Goal: Transaction & Acquisition: Purchase product/service

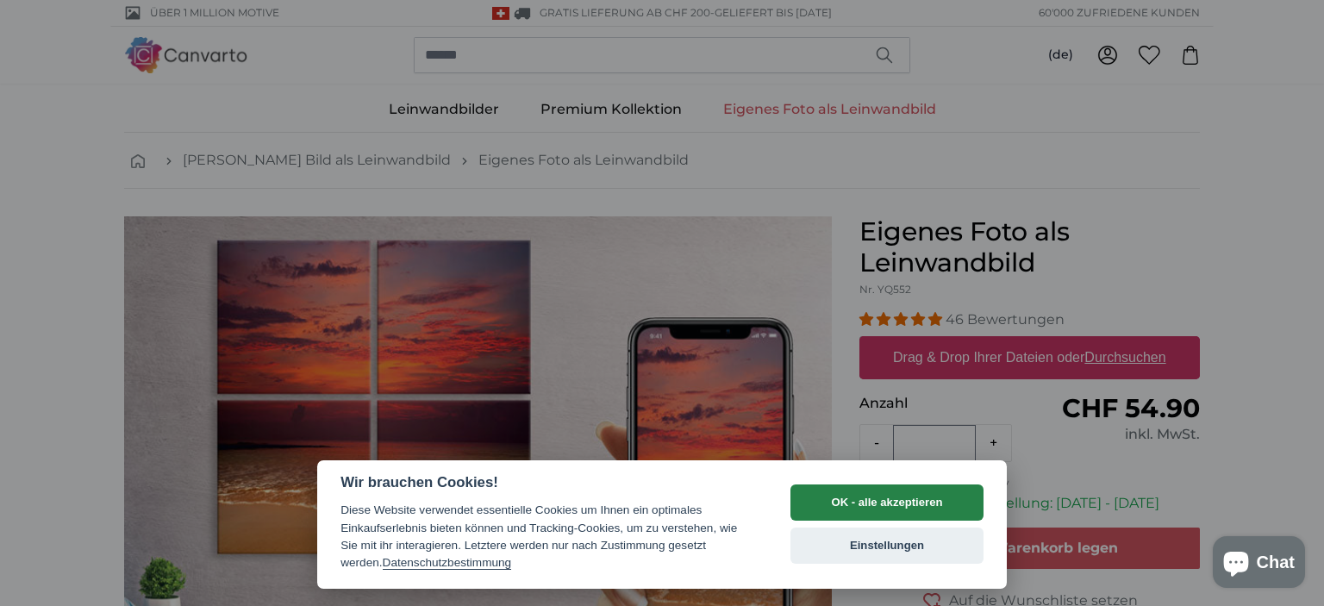
drag, startPoint x: 0, startPoint y: 0, endPoint x: 859, endPoint y: 502, distance: 995.2
click at [859, 502] on button "OK - alle akzeptieren" at bounding box center [886, 502] width 193 height 36
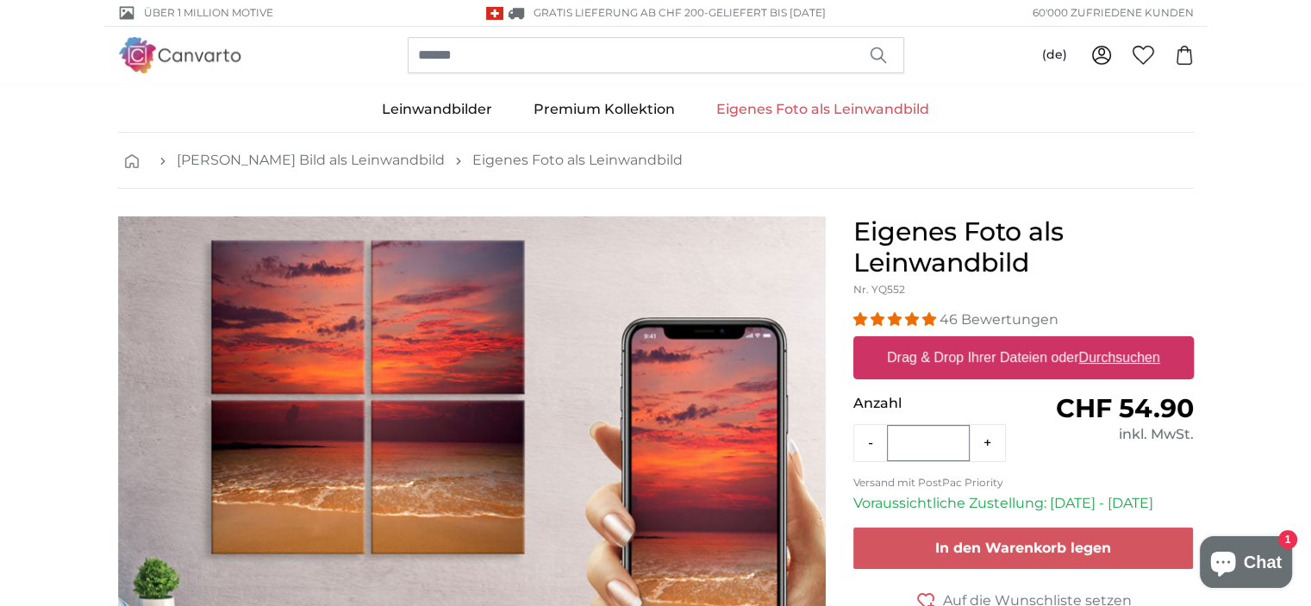
click at [1110, 358] on u "Durchsuchen" at bounding box center [1118, 357] width 81 height 15
click at [1110, 341] on input "Drag & Drop Ihrer Dateien oder Durchsuchen" at bounding box center [1023, 338] width 341 height 5
click at [854, 103] on link "Eigenes Foto als Leinwandbild" at bounding box center [823, 109] width 254 height 45
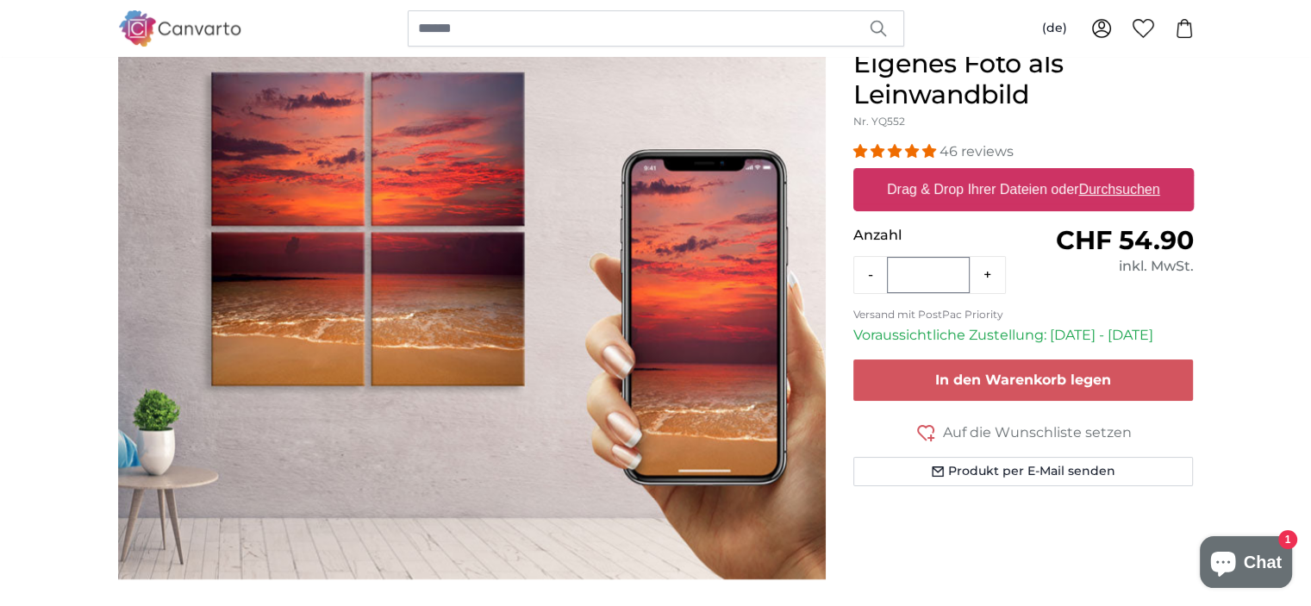
scroll to position [172, 0]
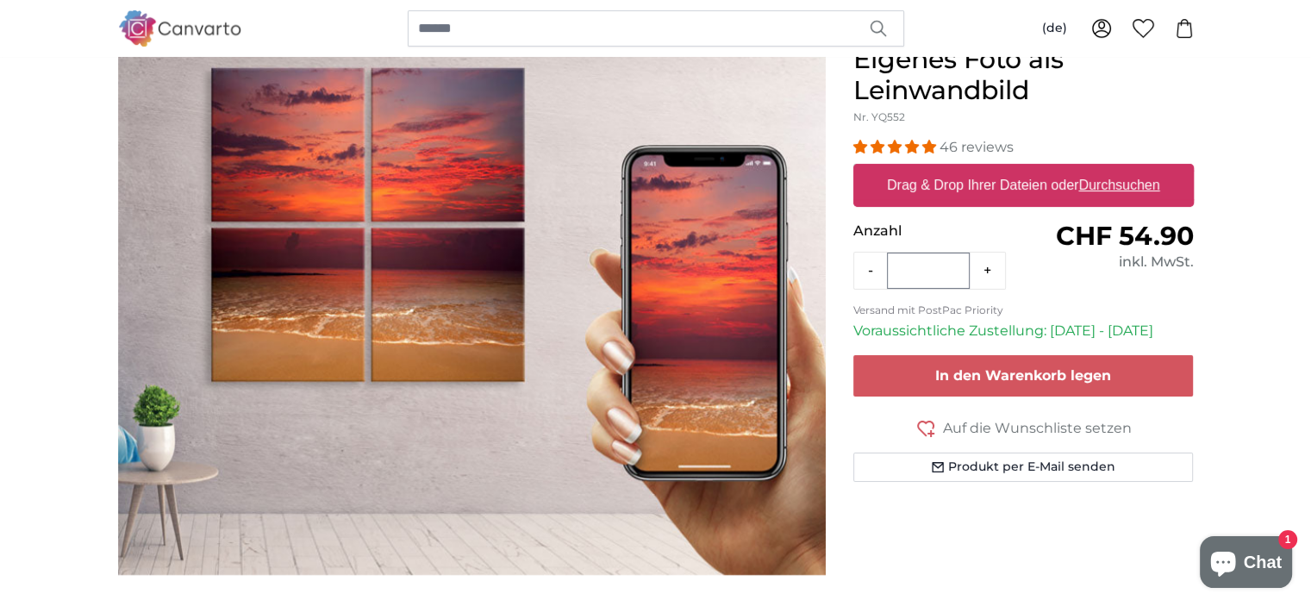
click at [908, 182] on label "Drag & Drop Ihrer Dateien oder Durchsuchen" at bounding box center [1023, 185] width 287 height 34
click at [908, 169] on input "Drag & Drop Ihrer Dateien oder Durchsuchen" at bounding box center [1023, 166] width 341 height 5
type input "**********"
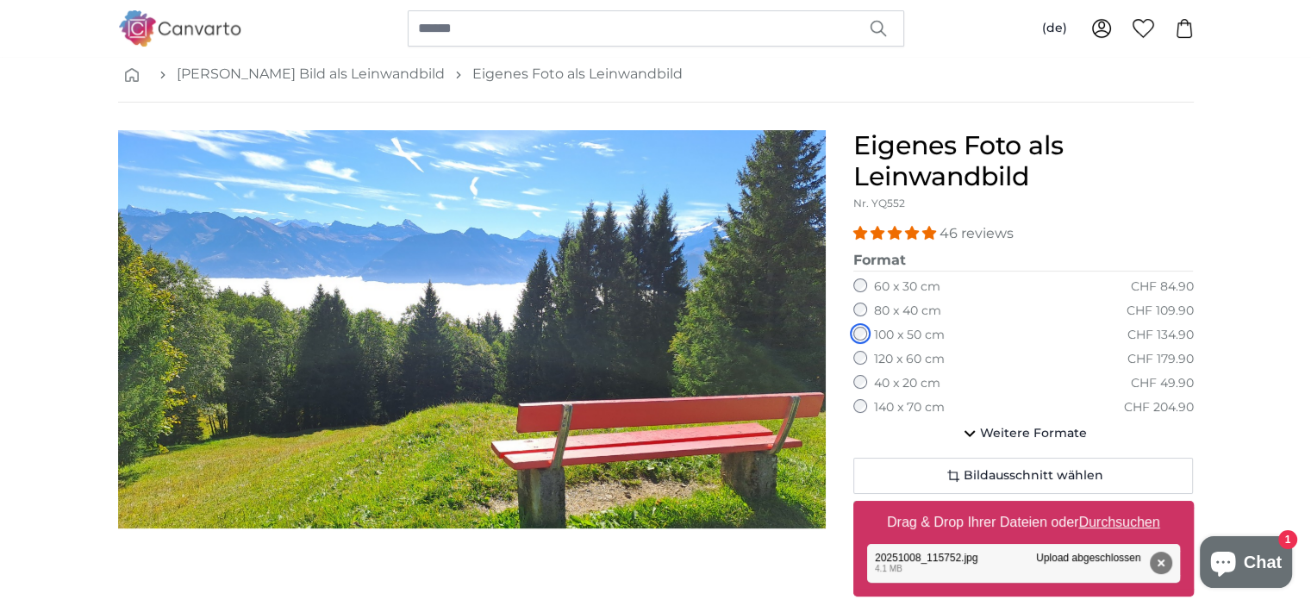
scroll to position [172, 0]
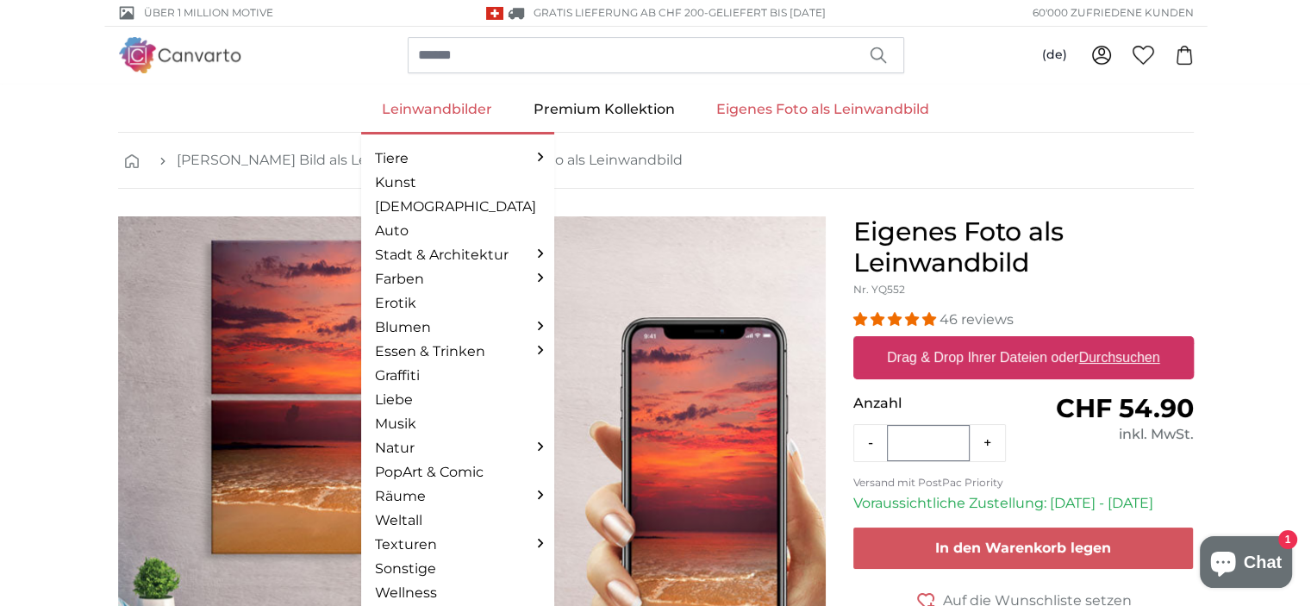
click at [428, 110] on link "Leinwandbilder" at bounding box center [437, 109] width 152 height 45
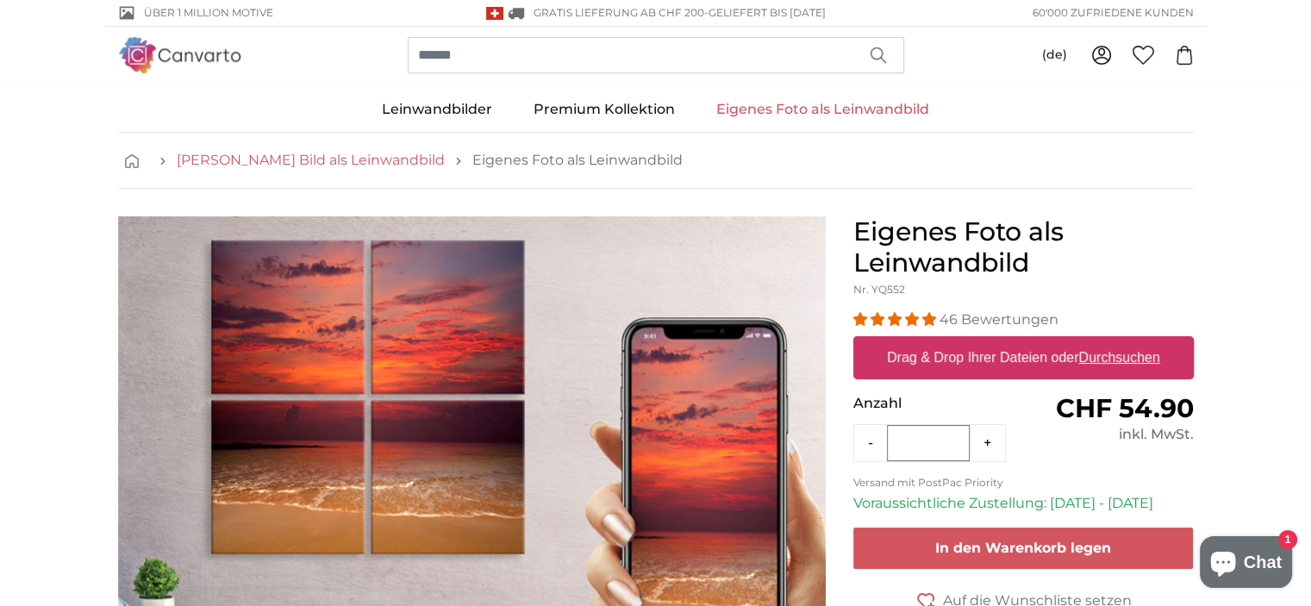
click at [303, 159] on link "[PERSON_NAME] Bild als Leinwandbild" at bounding box center [311, 160] width 268 height 21
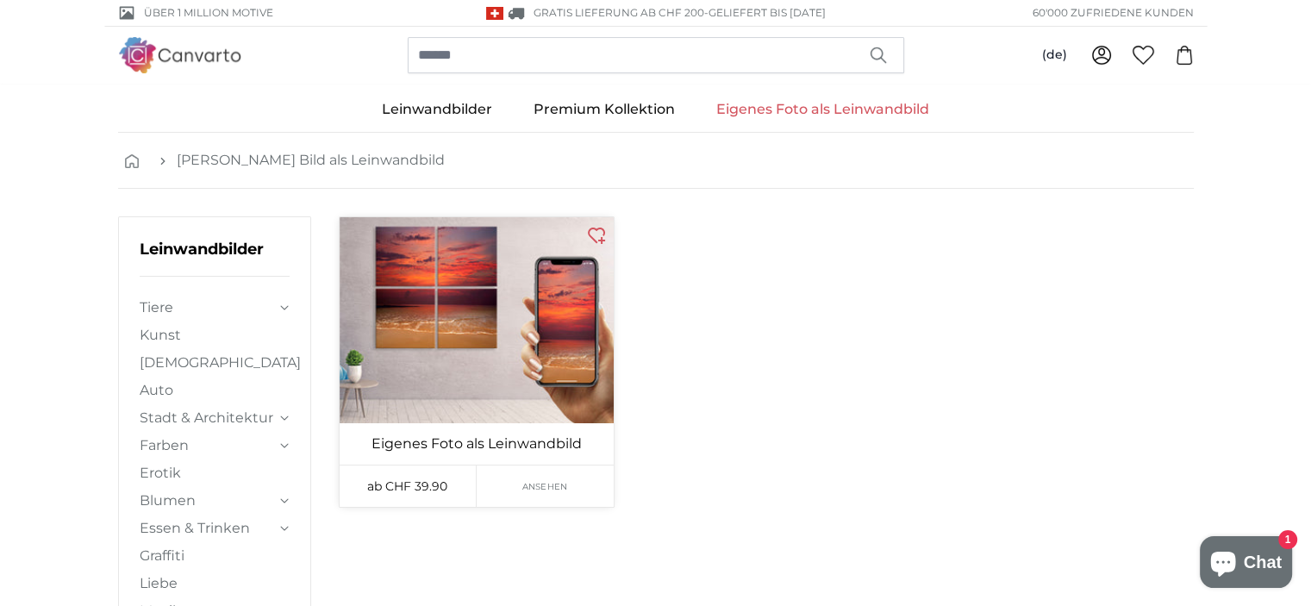
click at [429, 287] on img at bounding box center [477, 320] width 274 height 206
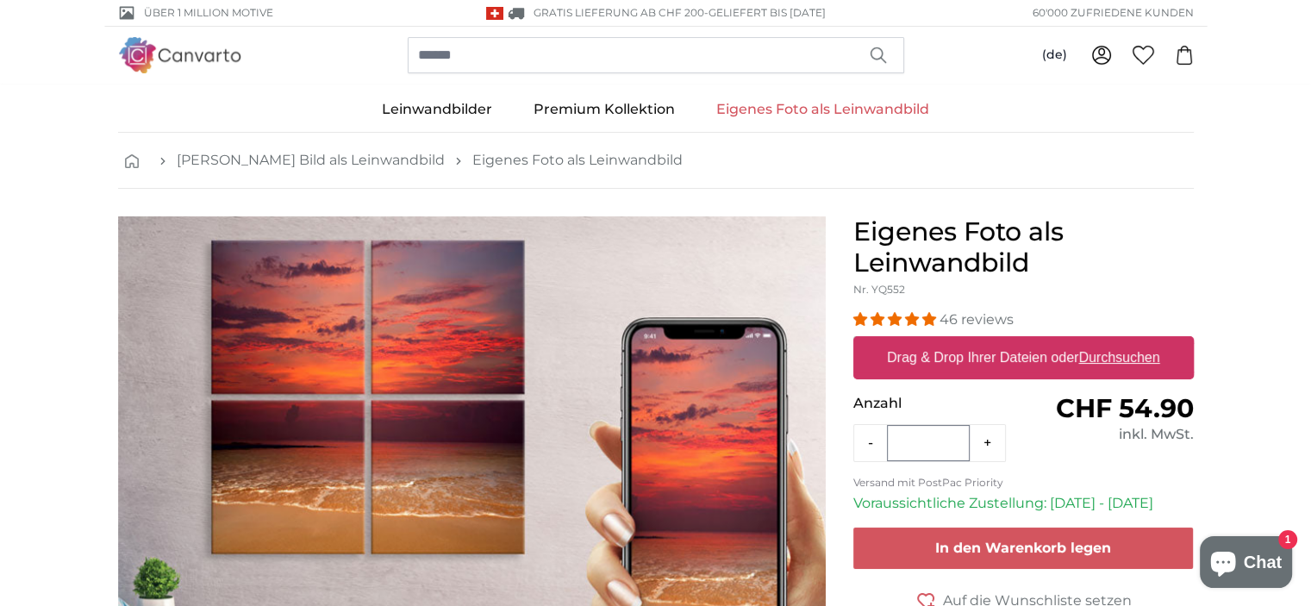
click at [1100, 358] on u "Durchsuchen" at bounding box center [1118, 357] width 81 height 15
click at [1100, 341] on input "Drag & Drop Ihrer Dateien oder Durchsuchen" at bounding box center [1023, 338] width 341 height 5
type input "**********"
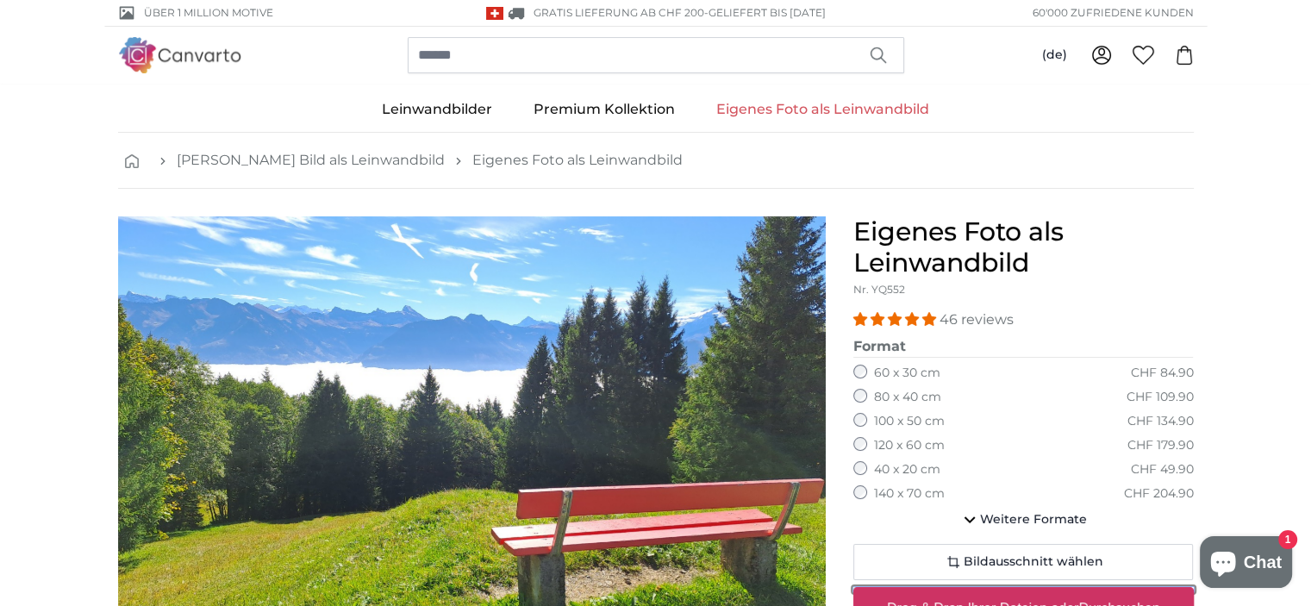
scroll to position [172, 0]
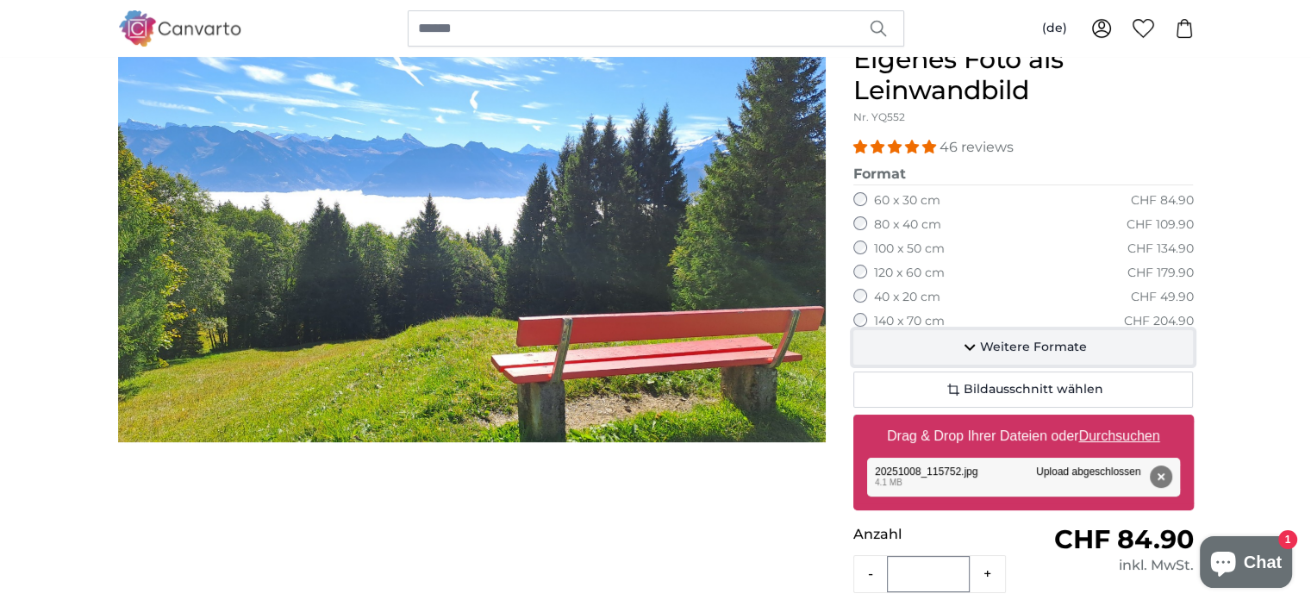
click at [978, 345] on icon "button" at bounding box center [969, 347] width 21 height 21
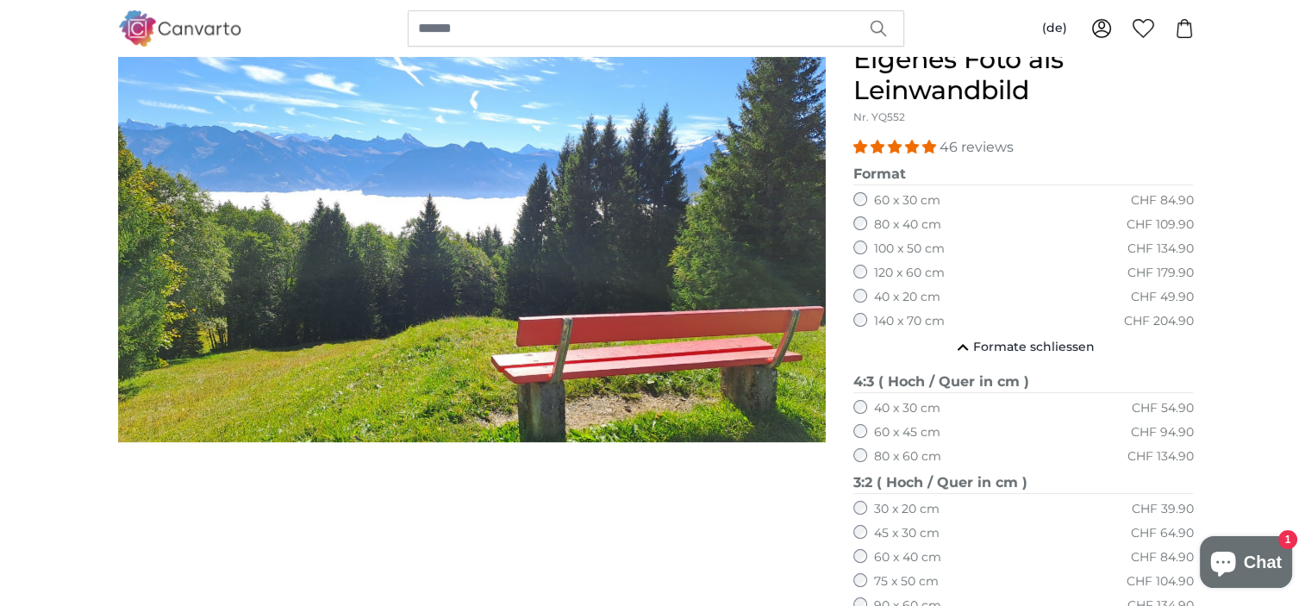
scroll to position [259, 0]
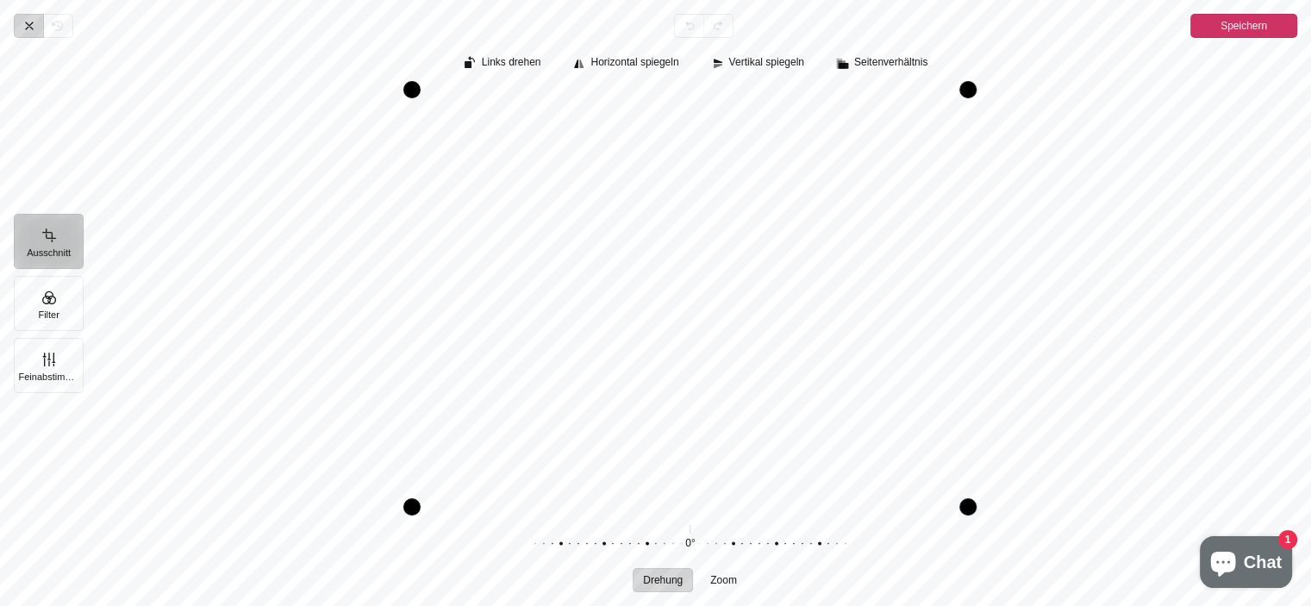
click at [28, 16] on span "Abbrechen" at bounding box center [28, 26] width 29 height 24
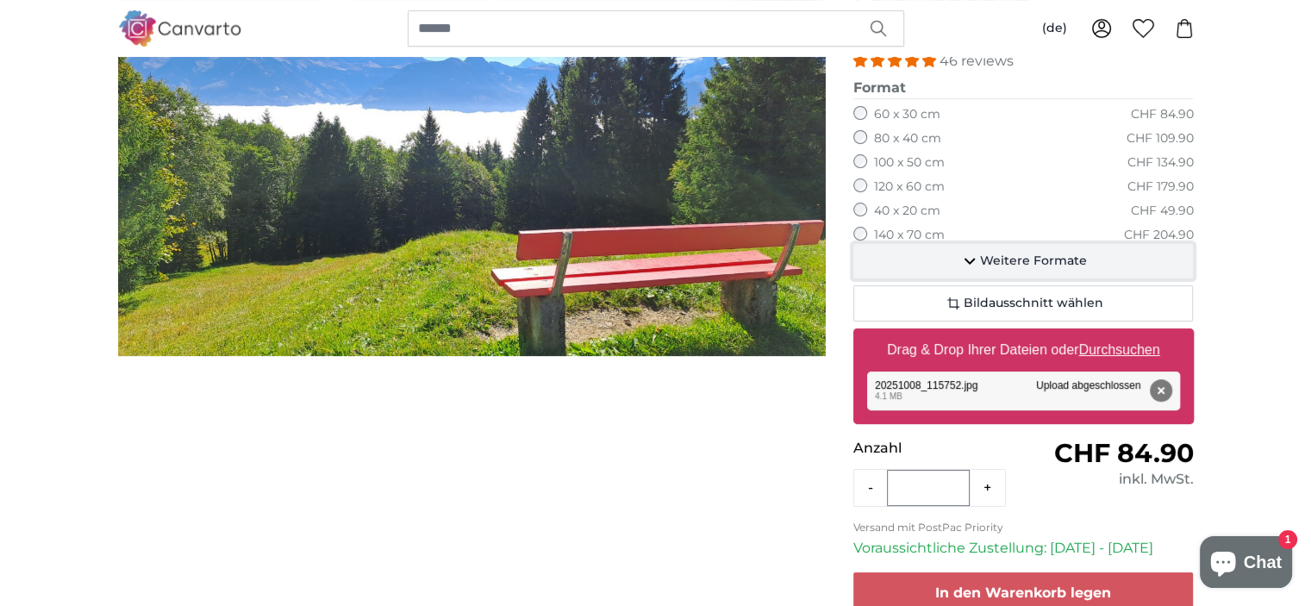
click at [1021, 258] on span "Weitere Formate" at bounding box center [1033, 261] width 107 height 17
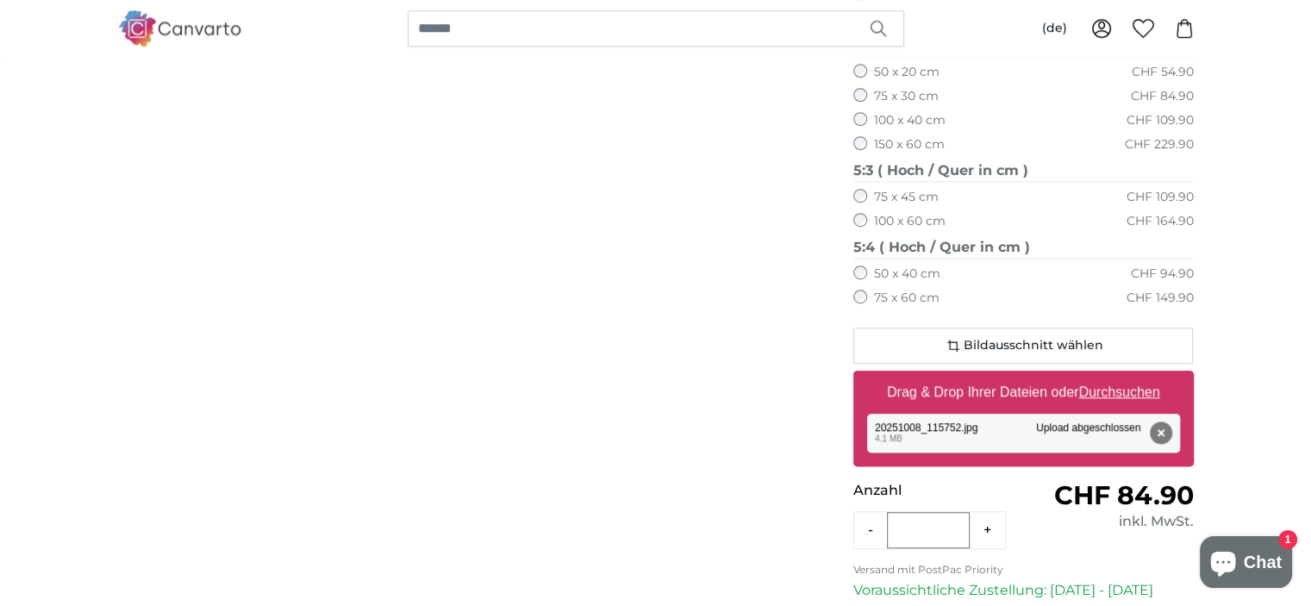
scroll to position [1207, 0]
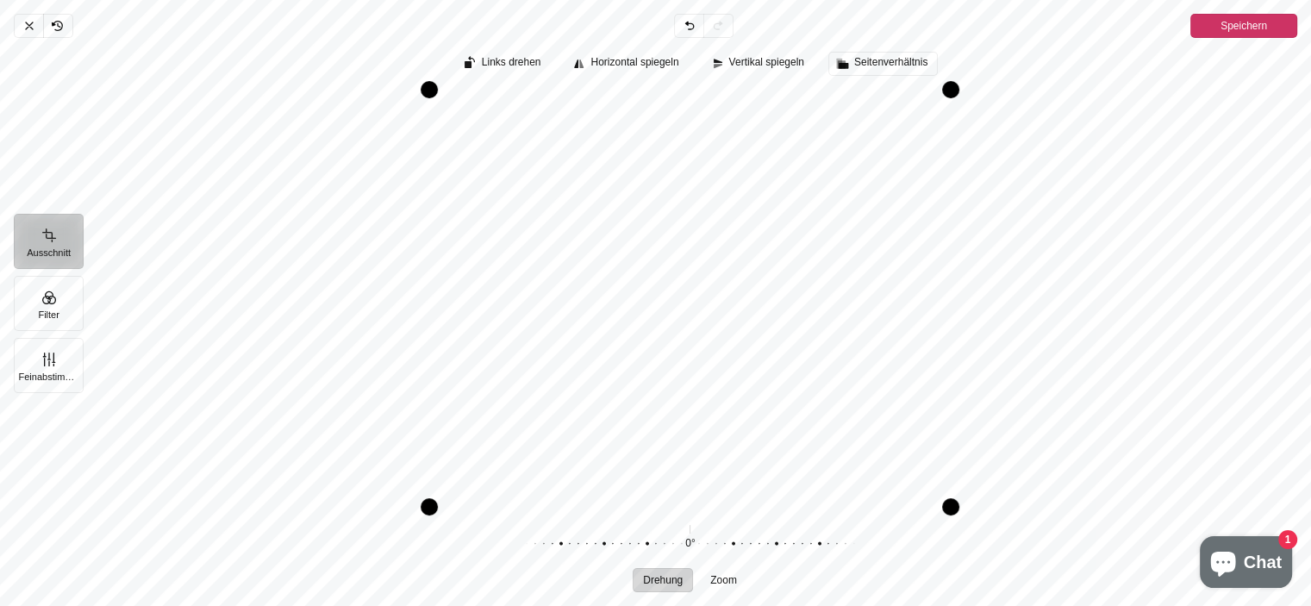
click at [880, 61] on span "Seitenverhältnis" at bounding box center [890, 62] width 73 height 11
